Goal: Check status

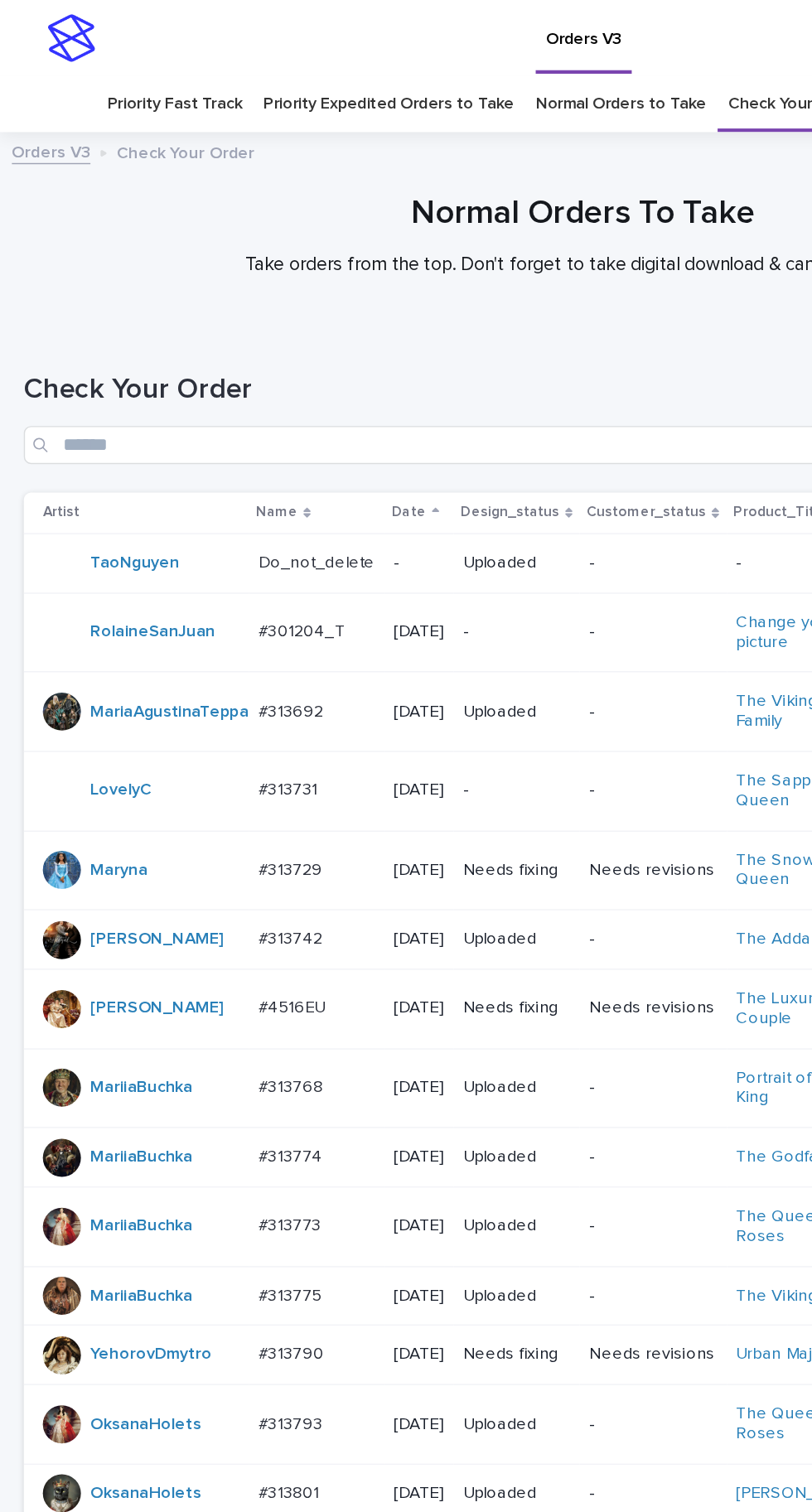
scroll to position [126, 0]
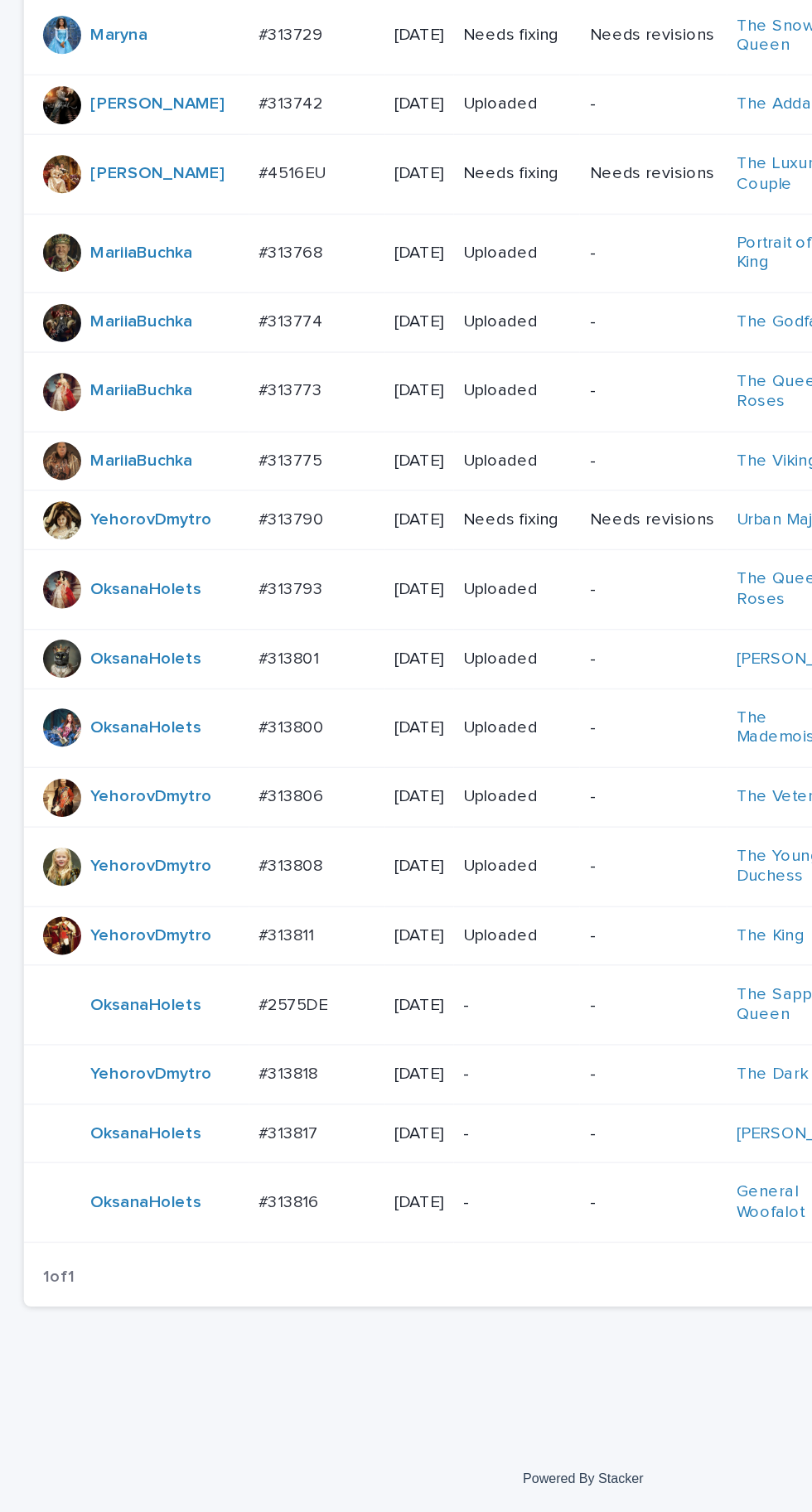
click at [209, 1214] on p "#313818" at bounding box center [202, 1205] width 45 height 17
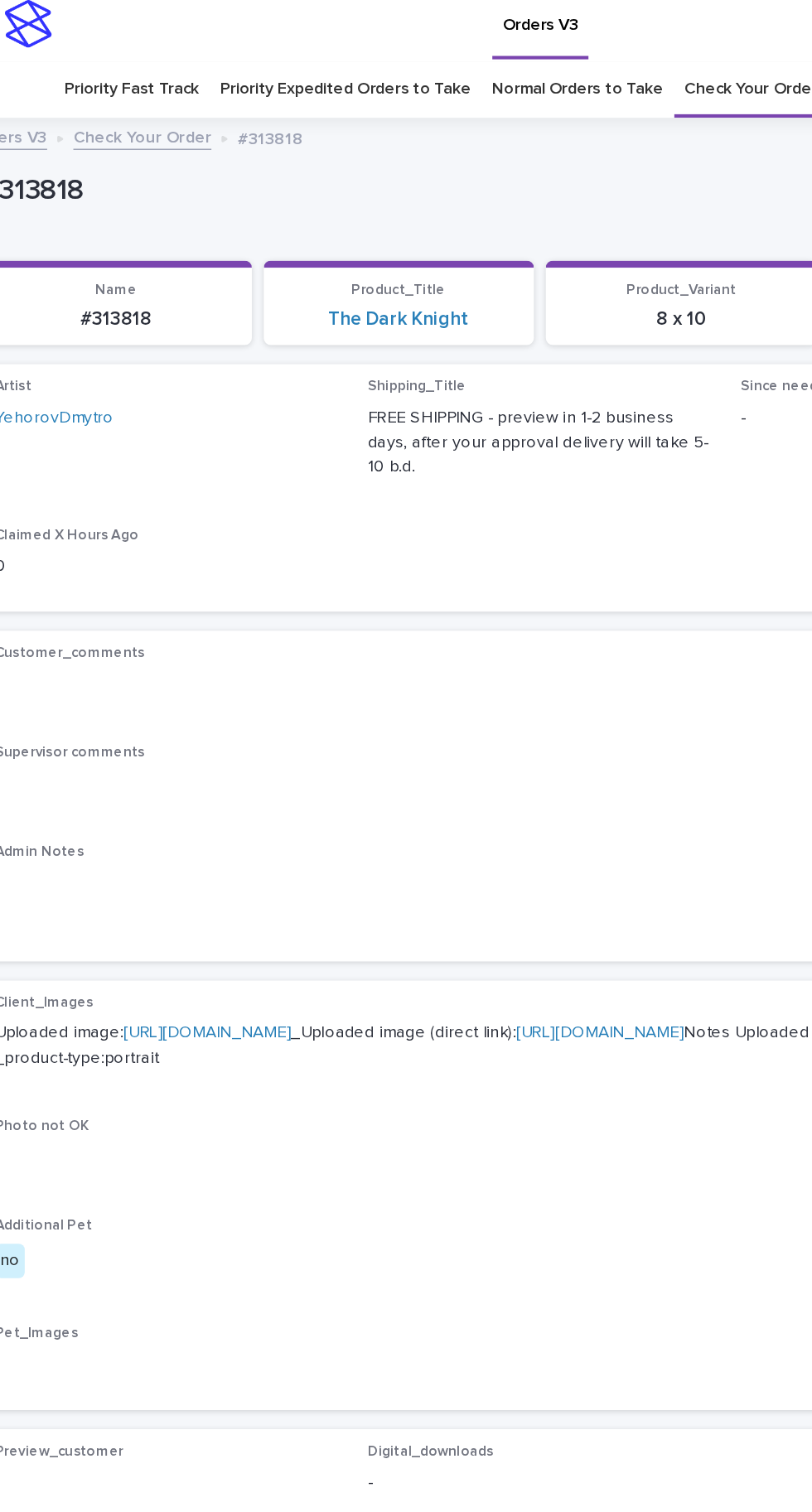
click at [233, 723] on link "[URL][DOMAIN_NAME]" at bounding box center [174, 729] width 116 height 12
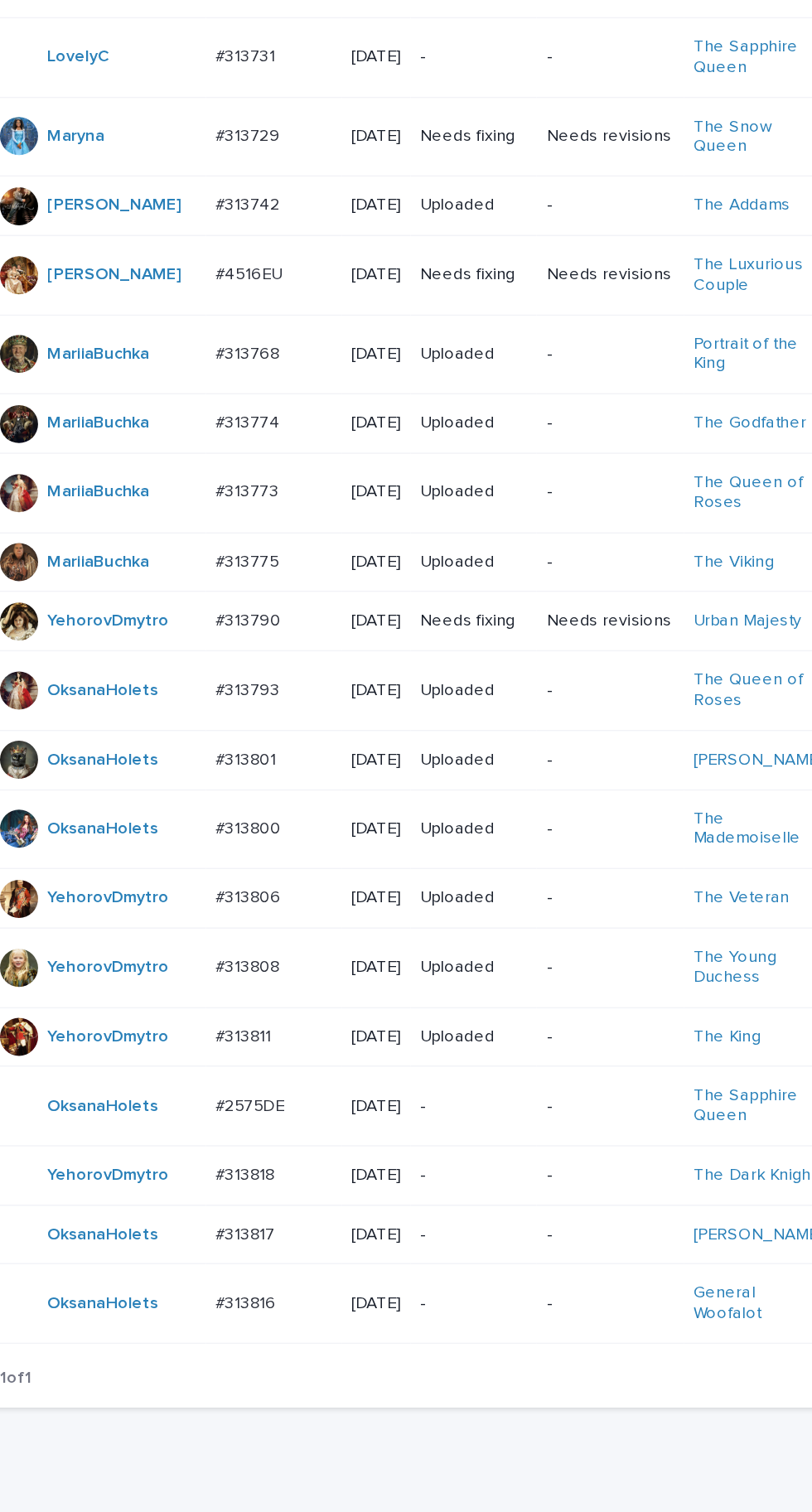
scroll to position [126, 0]
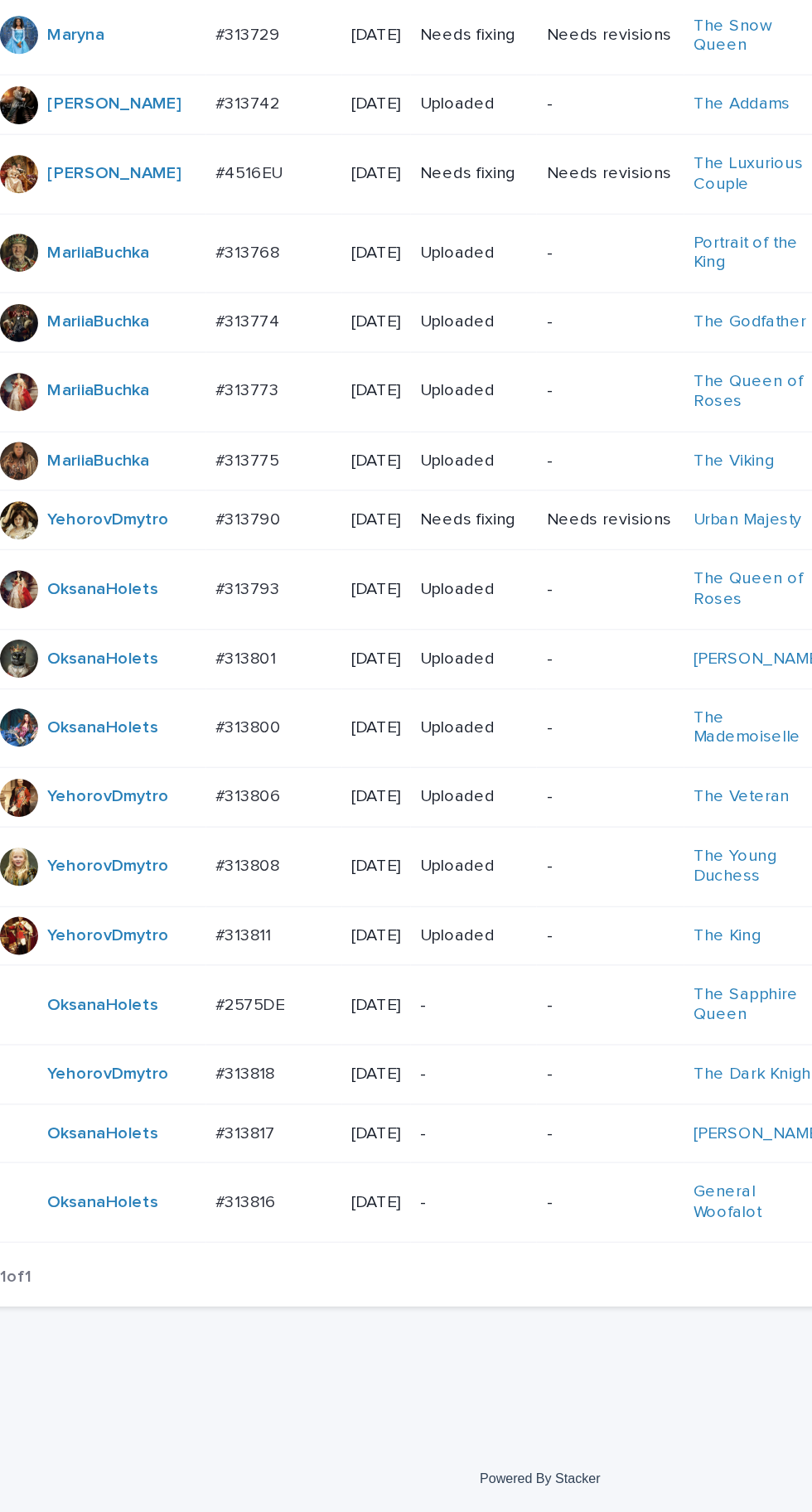
click at [197, 1255] on p "#313817" at bounding box center [202, 1247] width 45 height 17
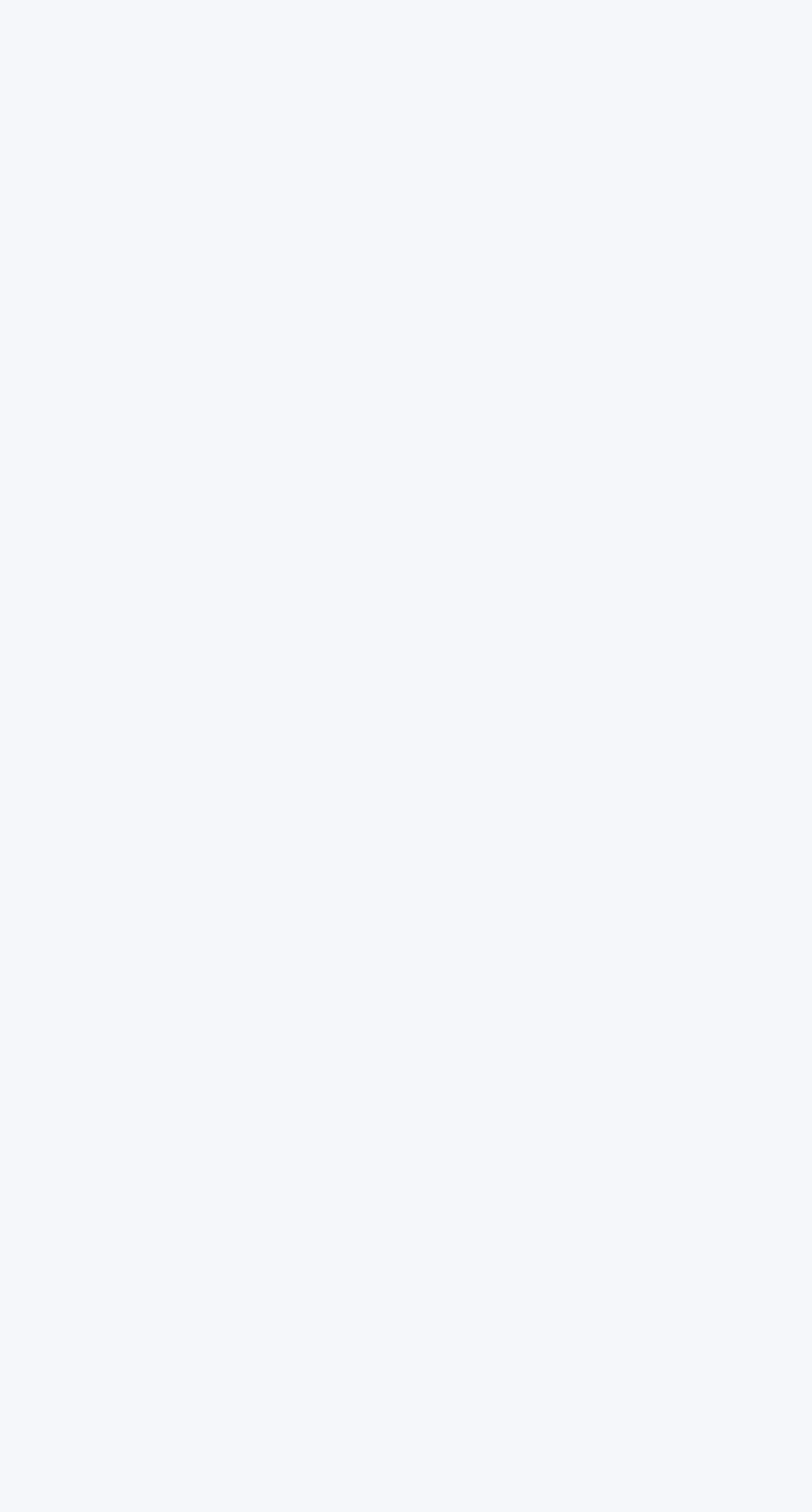
scroll to position [52, 0]
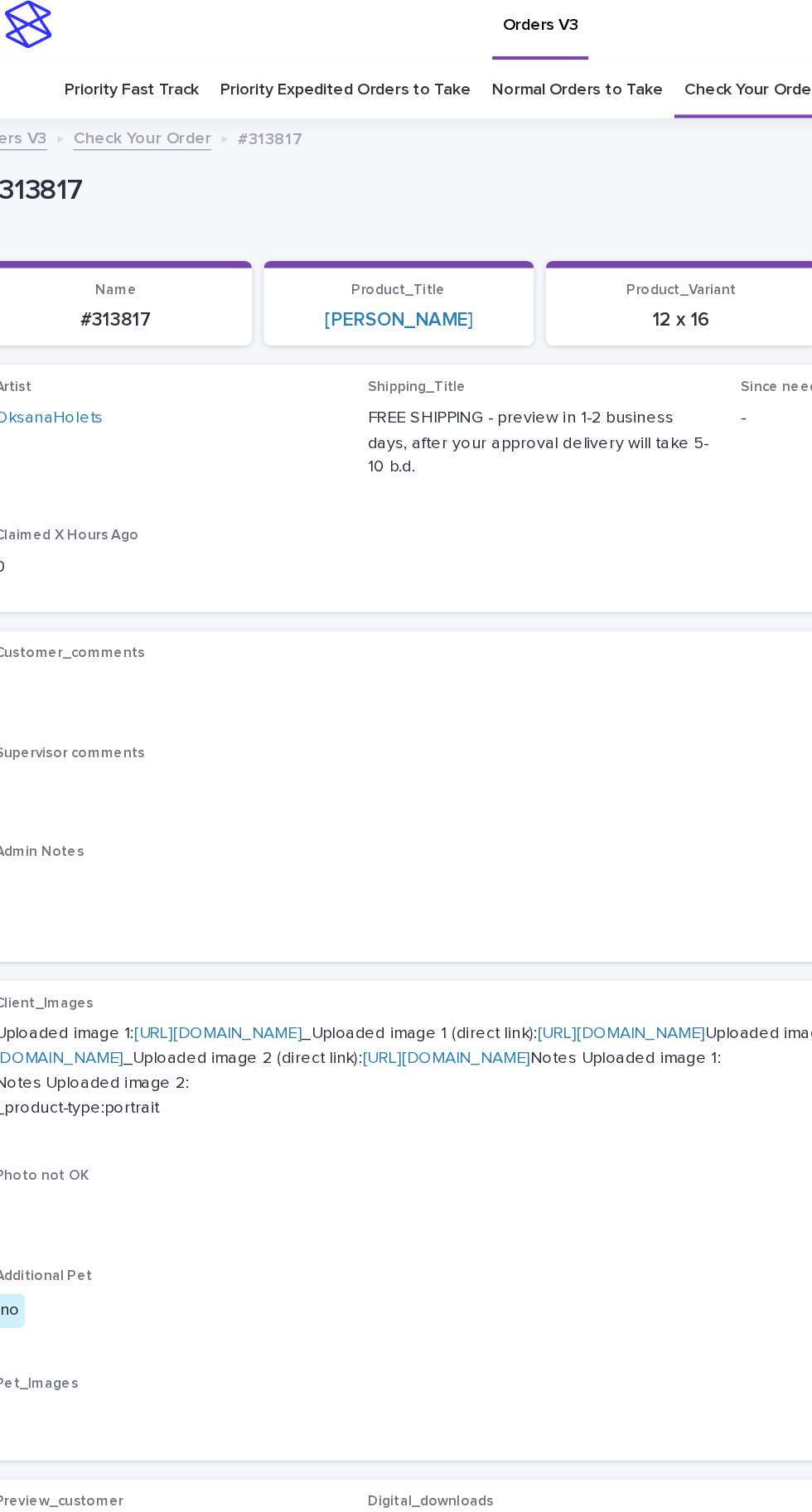
click at [207, 723] on link "[URL][DOMAIN_NAME]" at bounding box center [181, 729] width 116 height 12
click at [257, 752] on link "[URL][DOMAIN_NAME]" at bounding box center [338, 738] width 622 height 29
click at [206, 723] on link "[URL][DOMAIN_NAME]" at bounding box center [181, 729] width 116 height 12
click at [226, 752] on link "[URL][DOMAIN_NAME]" at bounding box center [338, 738] width 622 height 29
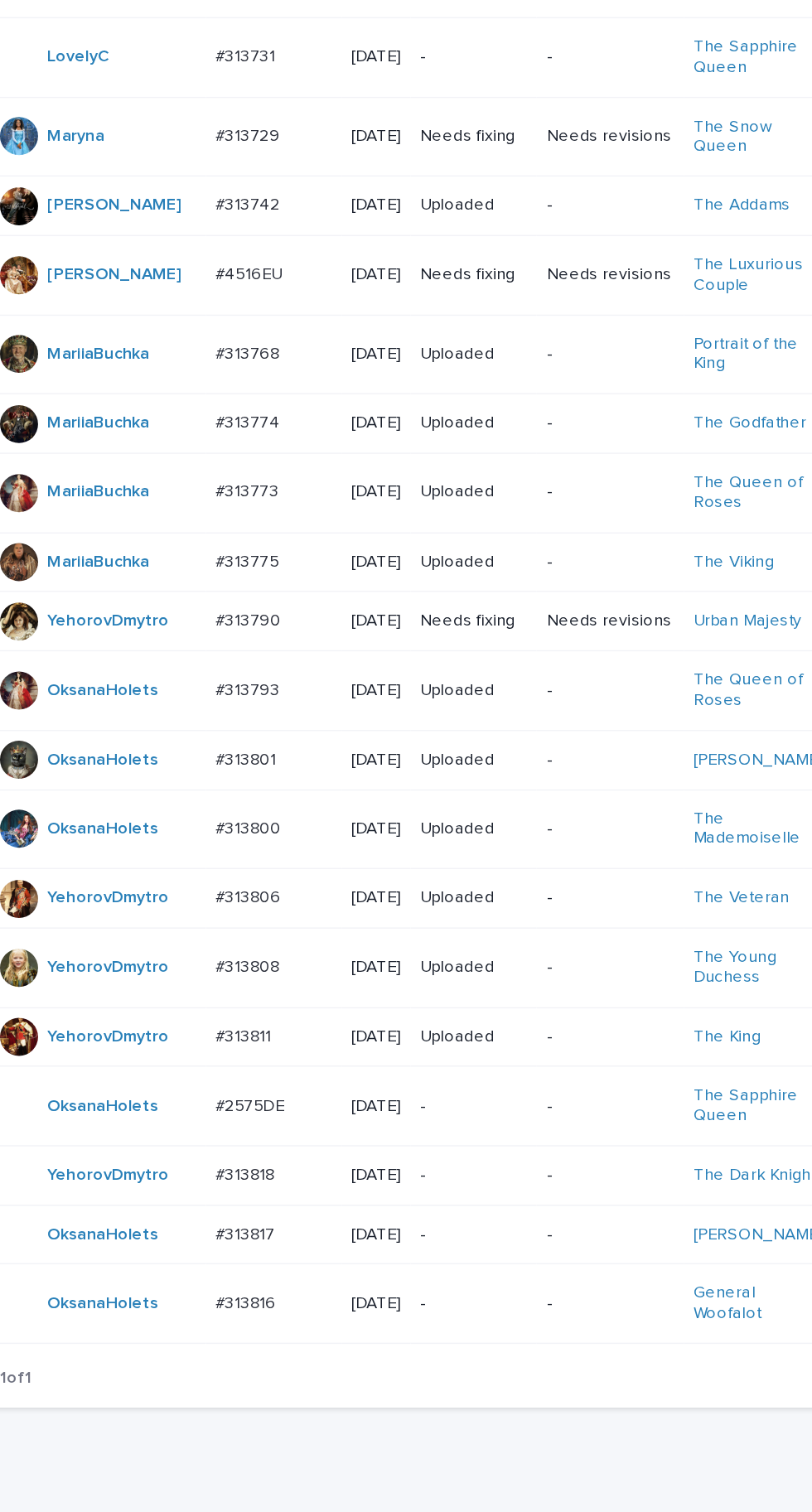
scroll to position [126, 0]
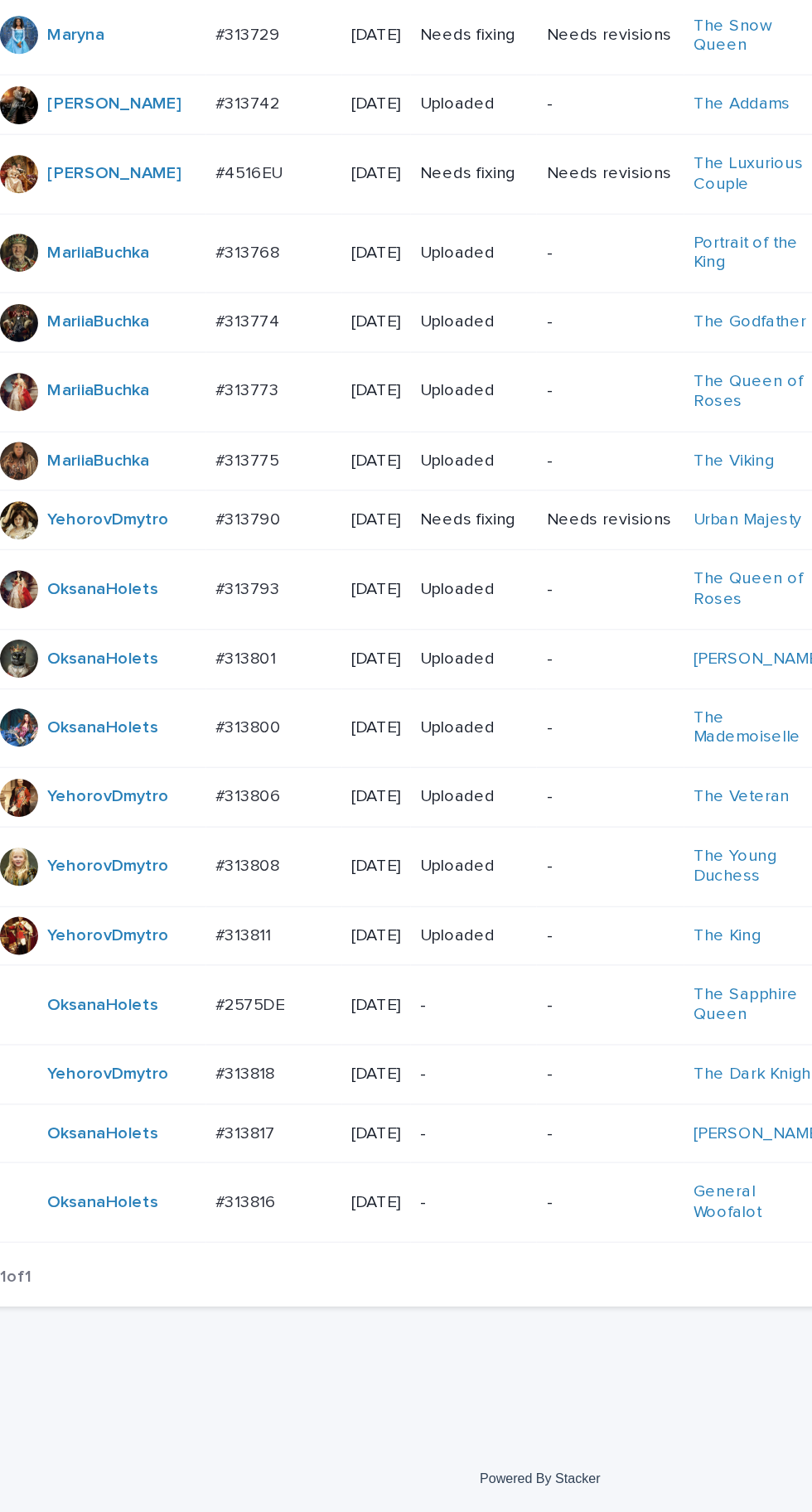
click at [218, 1323] on td "#313816 #313816" at bounding box center [220, 1297] width 94 height 56
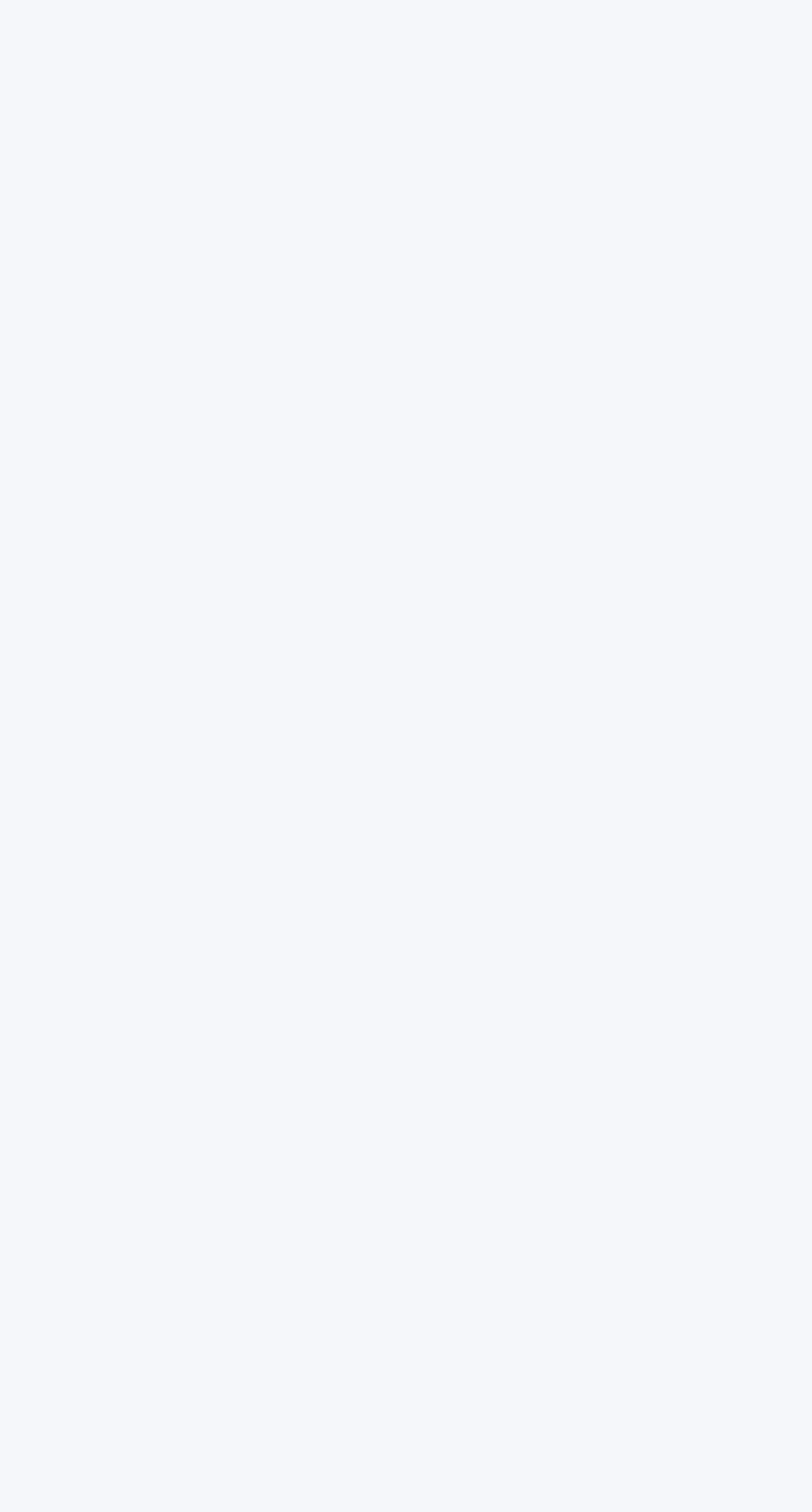
scroll to position [52, 0]
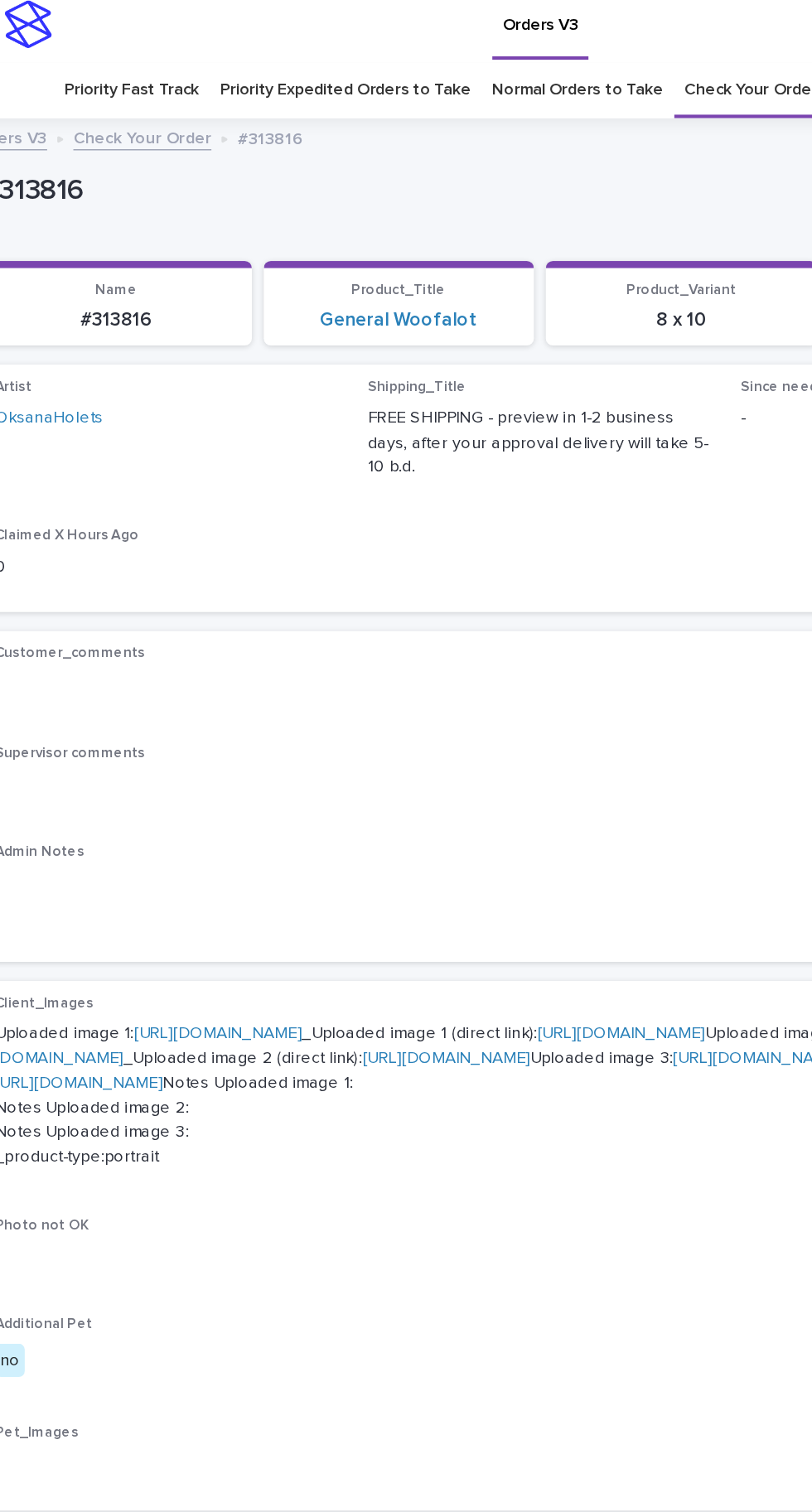
click at [241, 723] on link "[URL][DOMAIN_NAME]" at bounding box center [181, 729] width 116 height 12
click at [226, 752] on link "[URL][DOMAIN_NAME]" at bounding box center [338, 738] width 622 height 29
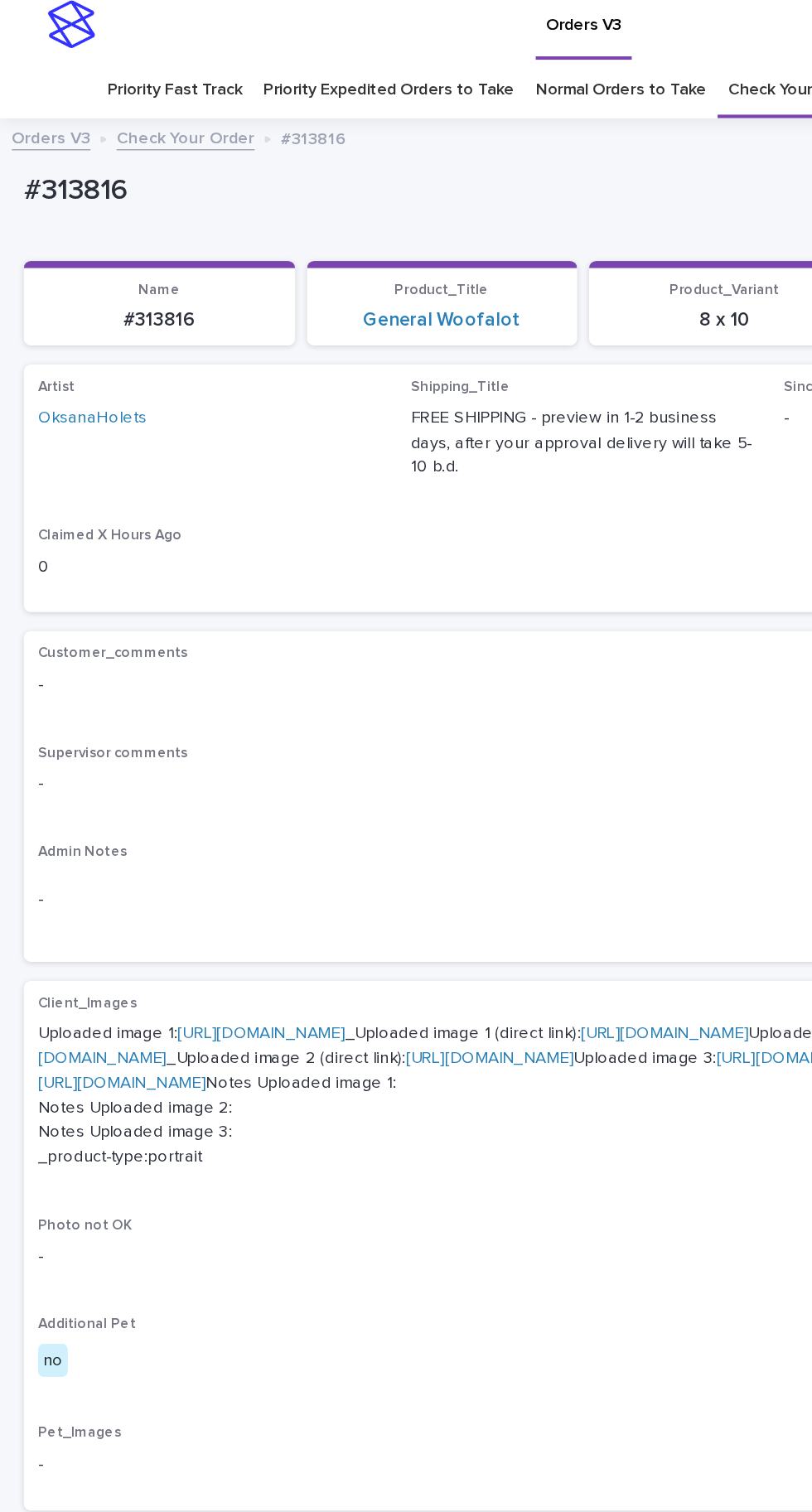
click at [498, 752] on link "[URL][DOMAIN_NAME]" at bounding box center [556, 746] width 116 height 12
